Goal: Transaction & Acquisition: Obtain resource

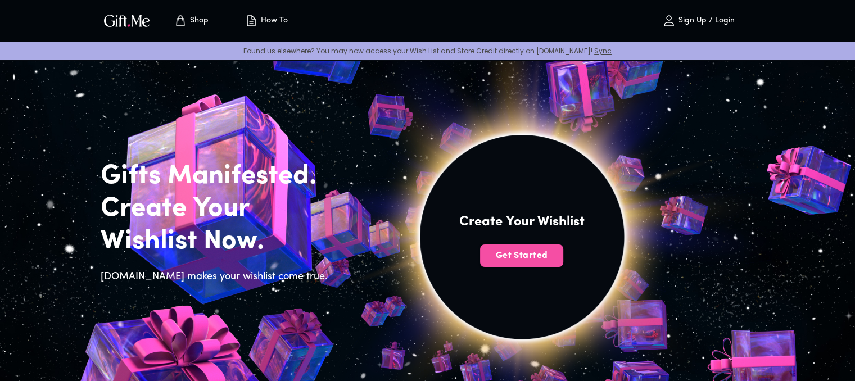
click at [521, 264] on button "Get Started" at bounding box center [521, 255] width 83 height 22
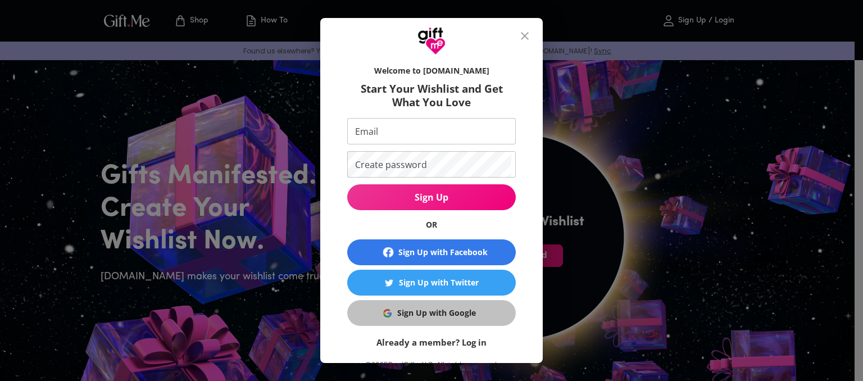
click at [438, 314] on div "Sign Up with Google" at bounding box center [436, 313] width 79 height 12
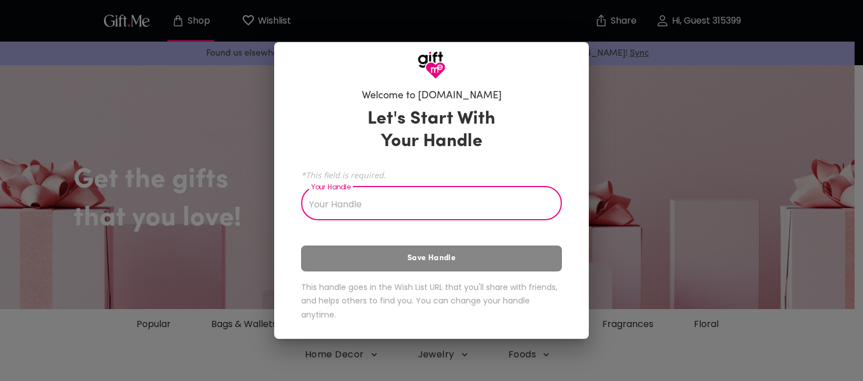
type input "b"
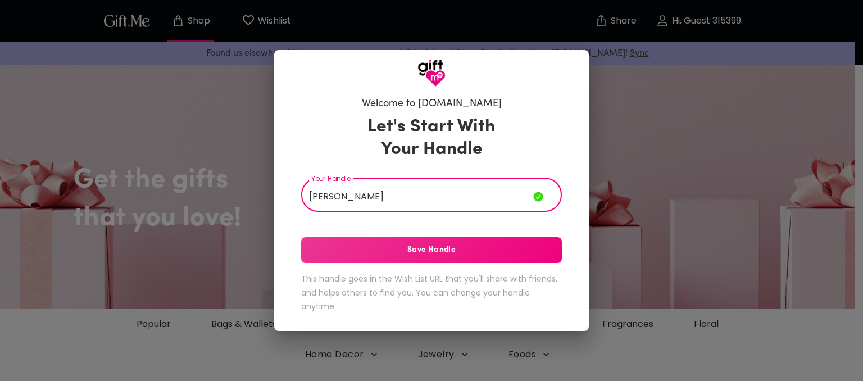
type input "[PERSON_NAME]"
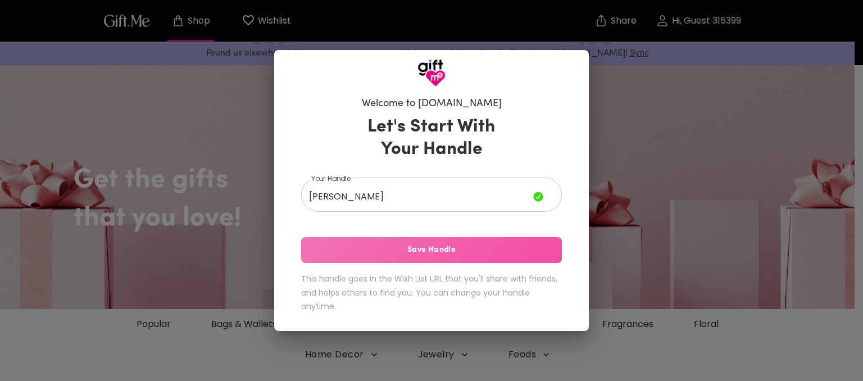
click at [410, 258] on button "Save Handle" at bounding box center [431, 250] width 261 height 26
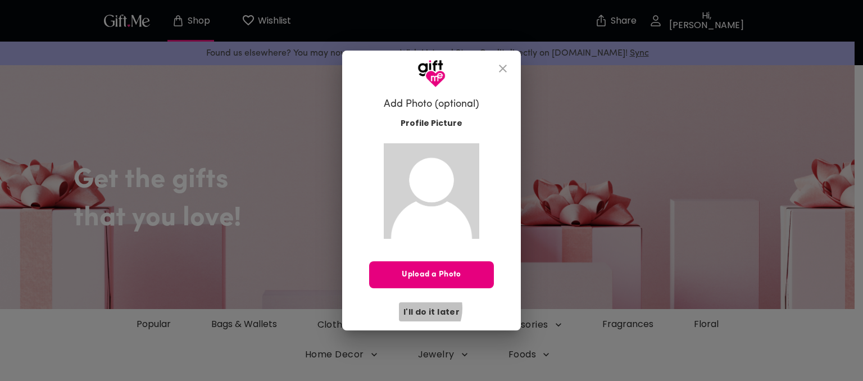
click at [417, 308] on span "I'll do it later" at bounding box center [431, 312] width 56 height 12
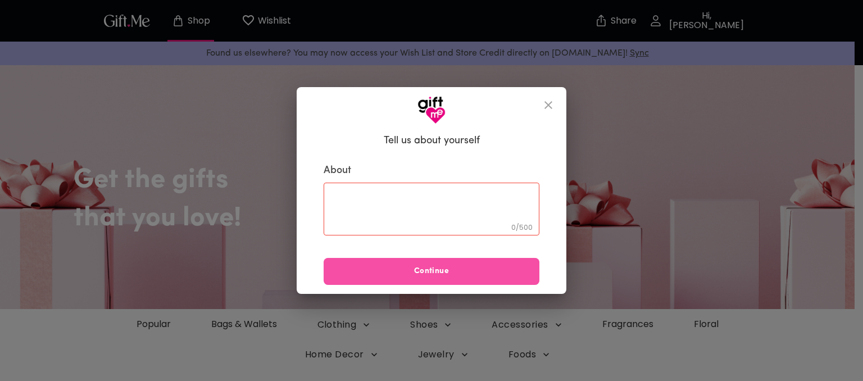
click at [486, 264] on button "Continue" at bounding box center [432, 271] width 216 height 27
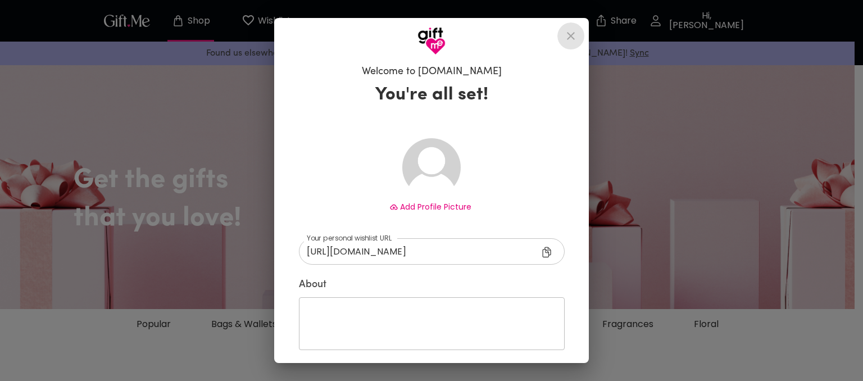
click at [575, 28] on button "close" at bounding box center [570, 35] width 27 height 27
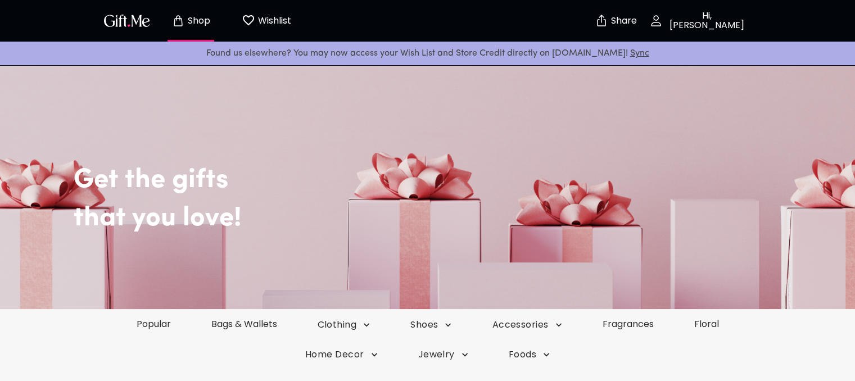
click at [706, 15] on p "Hi, [PERSON_NAME]" at bounding box center [705, 20] width 85 height 19
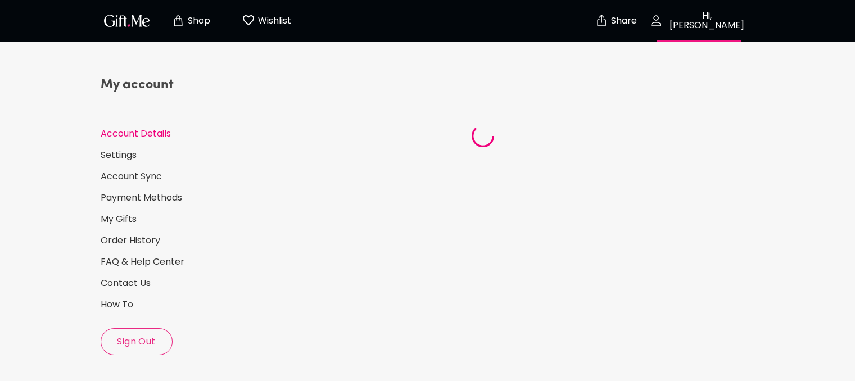
select select "US"
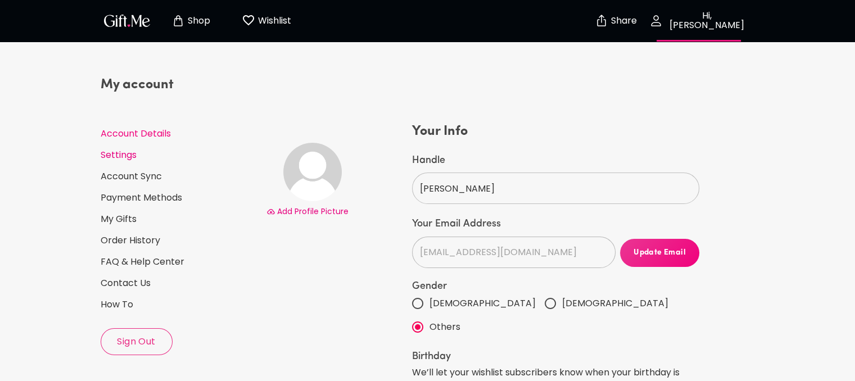
click at [123, 149] on link "Settings" at bounding box center [179, 155] width 157 height 12
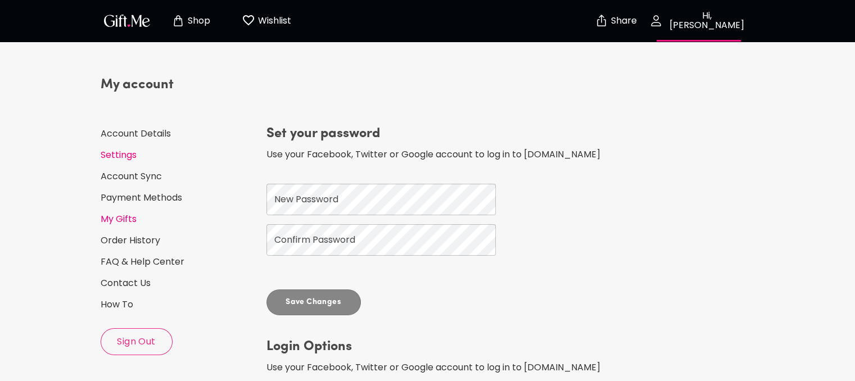
click at [116, 216] on link "My Gifts" at bounding box center [179, 219] width 157 height 12
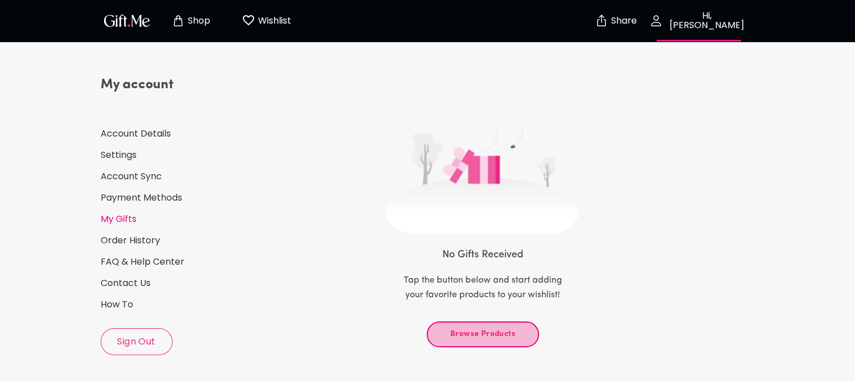
click at [456, 332] on span "Browse Products" at bounding box center [482, 334] width 93 height 12
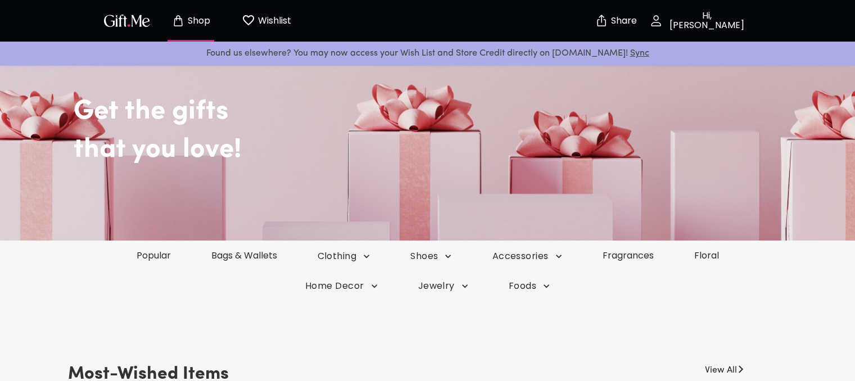
scroll to position [69, 0]
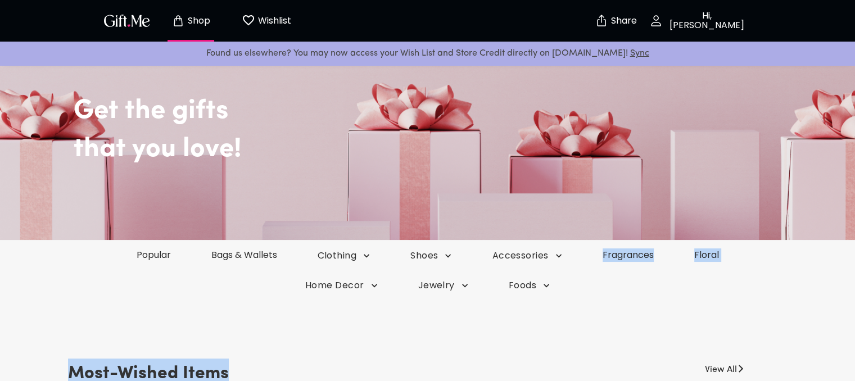
drag, startPoint x: 457, startPoint y: 332, endPoint x: 310, endPoint y: 247, distance: 169.4
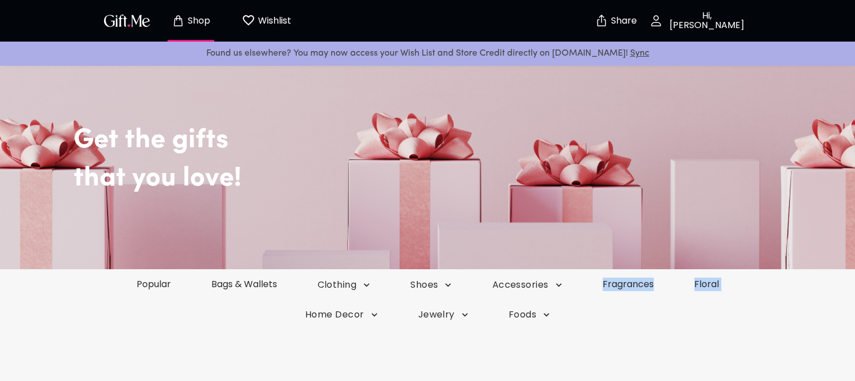
scroll to position [35, 0]
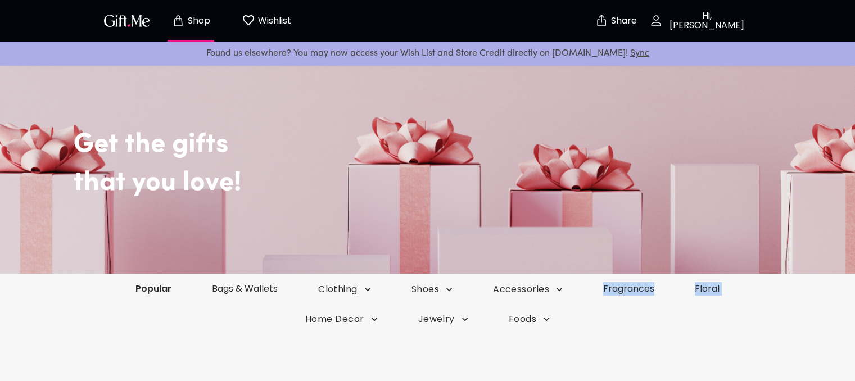
click at [149, 288] on link "Popular" at bounding box center [153, 288] width 76 height 13
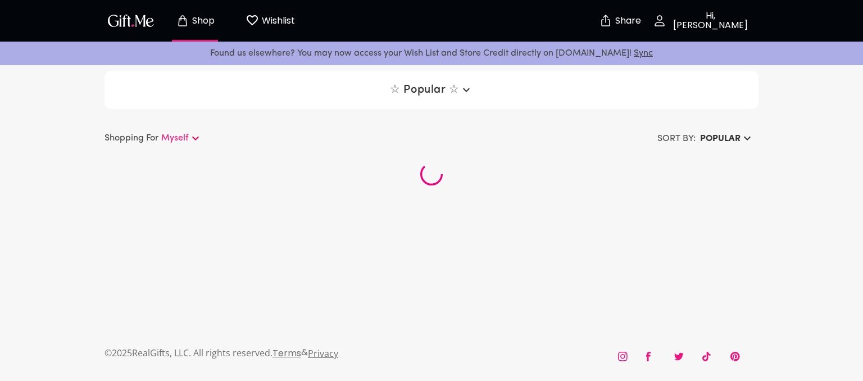
click at [132, 20] on img "button" at bounding box center [131, 20] width 51 height 16
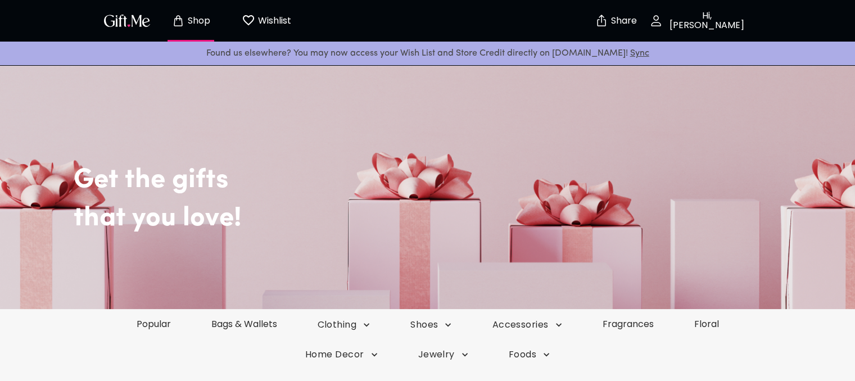
click at [132, 20] on img "button" at bounding box center [127, 20] width 51 height 16
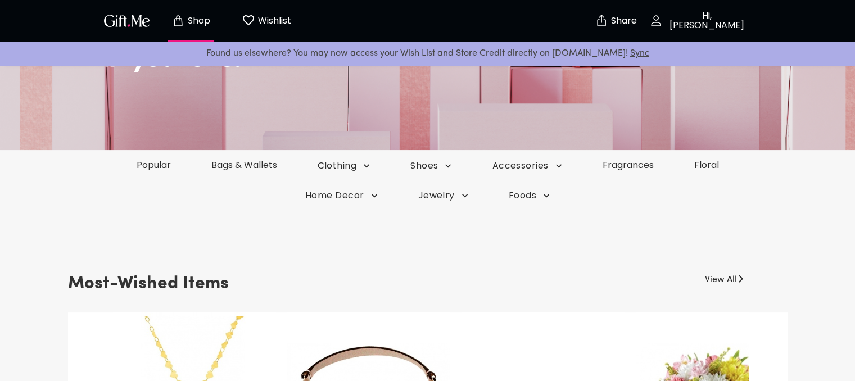
scroll to position [160, 0]
click at [142, 156] on div "Popular Bags & Wallets Clothing Shoes Accessories Fragrances Floral" at bounding box center [427, 164] width 855 height 30
click at [144, 164] on link "Popular" at bounding box center [153, 164] width 76 height 13
